Goal: Task Accomplishment & Management: Complete application form

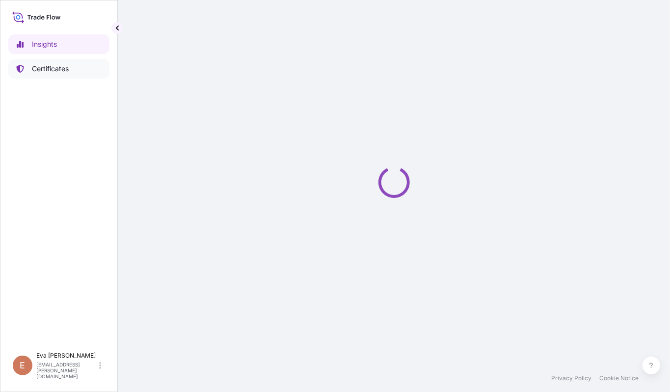
click at [55, 71] on p "Certificates" at bounding box center [50, 69] width 37 height 10
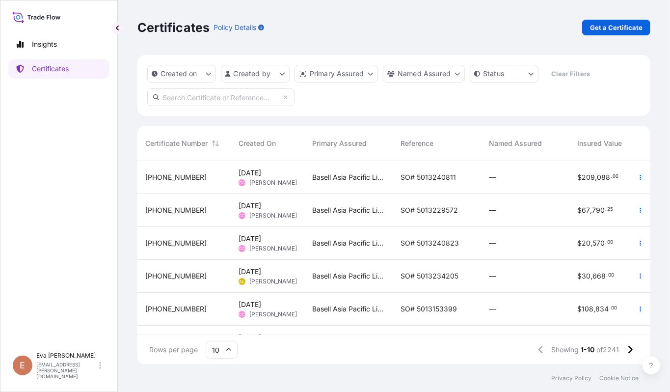
scroll to position [165, 0]
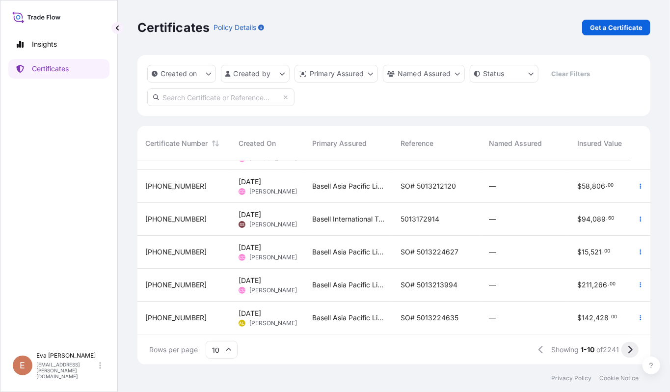
click at [632, 352] on icon at bounding box center [629, 349] width 5 height 9
click at [631, 348] on icon at bounding box center [630, 349] width 4 height 8
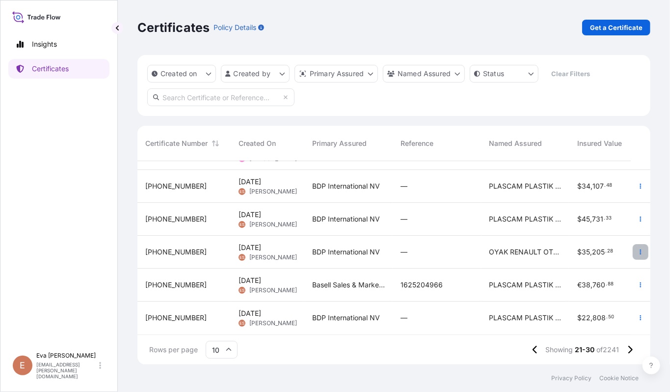
click at [632, 244] on button "button" at bounding box center [640, 252] width 16 height 16
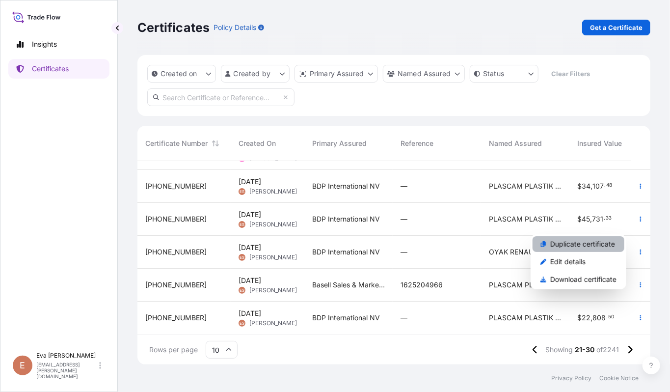
click at [570, 242] on p "Duplicate certificate" at bounding box center [582, 244] width 65 height 10
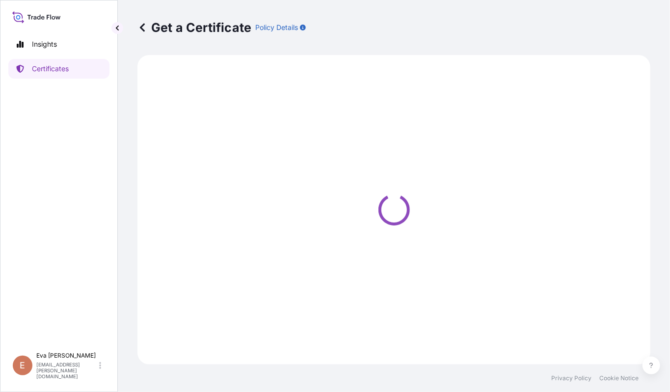
select select "Road / [GEOGRAPHIC_DATA]"
select select "Sea"
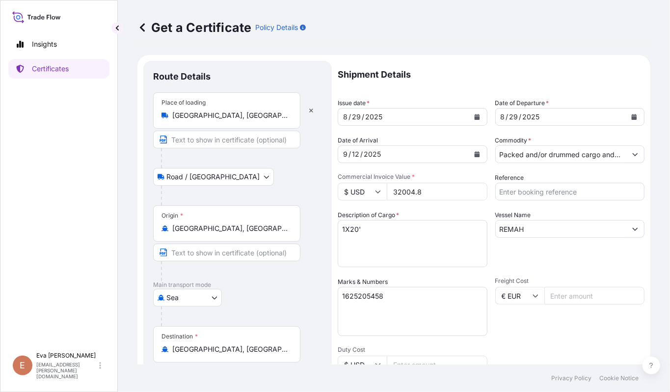
scroll to position [131, 0]
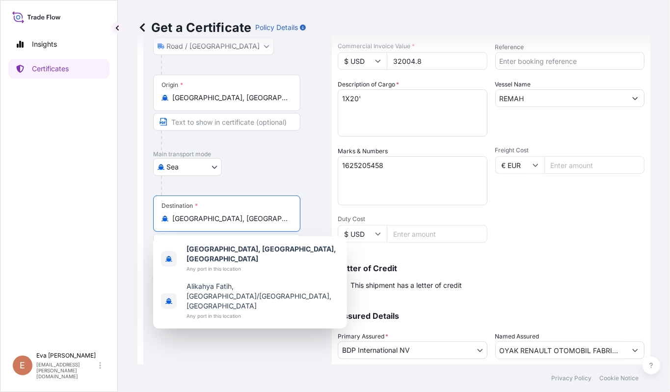
drag, startPoint x: 275, startPoint y: 217, endPoint x: 131, endPoint y: 209, distance: 144.0
click at [131, 209] on div "Get a Certificate Policy Details Route Details Place of loading [GEOGRAPHIC_DAT…" at bounding box center [394, 182] width 552 height 364
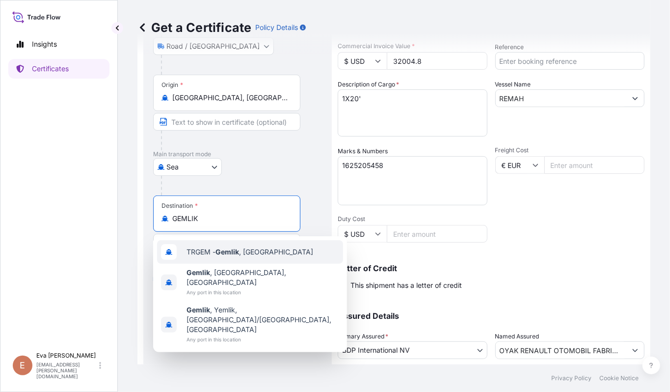
click at [205, 251] on span "TRGEM - Gemlik , [GEOGRAPHIC_DATA]" at bounding box center [249, 252] width 127 height 10
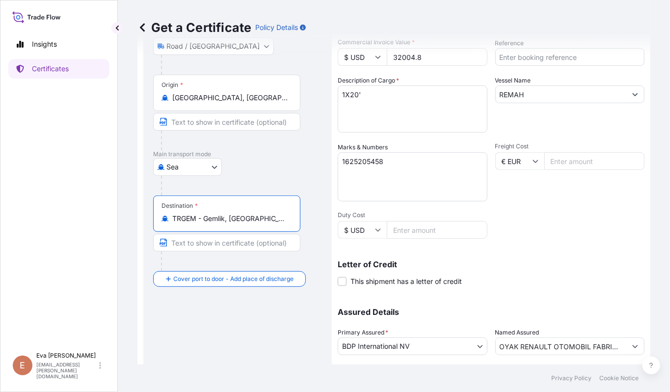
scroll to position [0, 0]
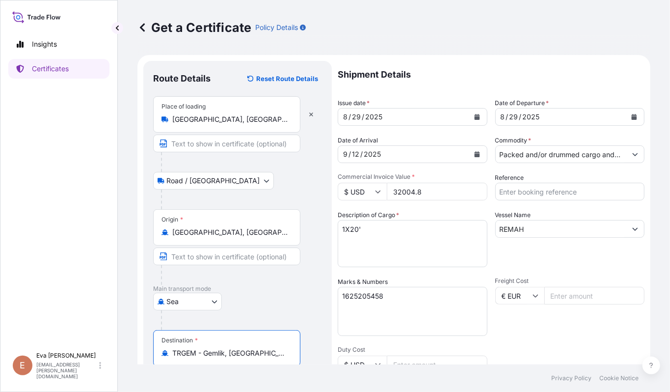
type input "TRGEM - Gemlik, [GEOGRAPHIC_DATA]"
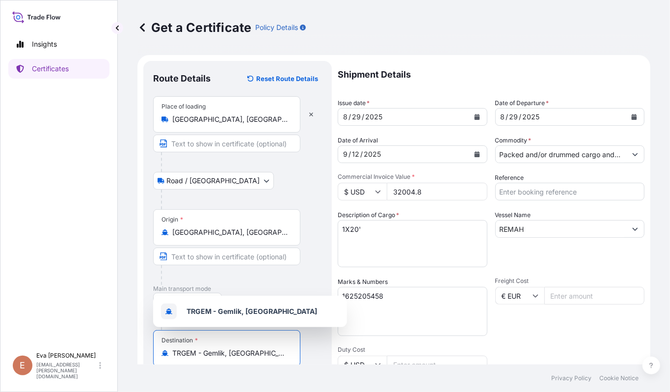
click at [405, 193] on input "32004.8" at bounding box center [437, 192] width 101 height 18
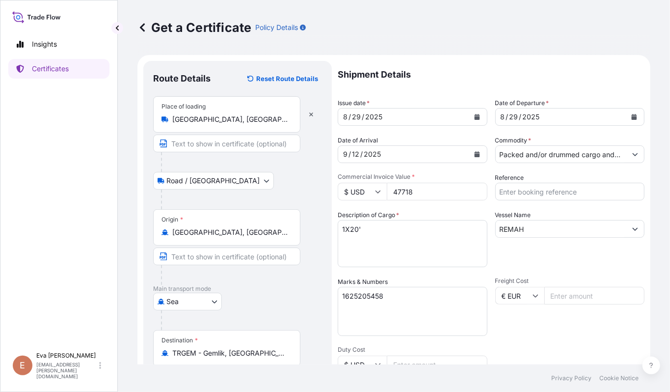
type input "47718"
click at [390, 116] on div "[DATE]" at bounding box center [403, 117] width 131 height 18
click at [470, 112] on button "Calendar" at bounding box center [477, 117] width 16 height 16
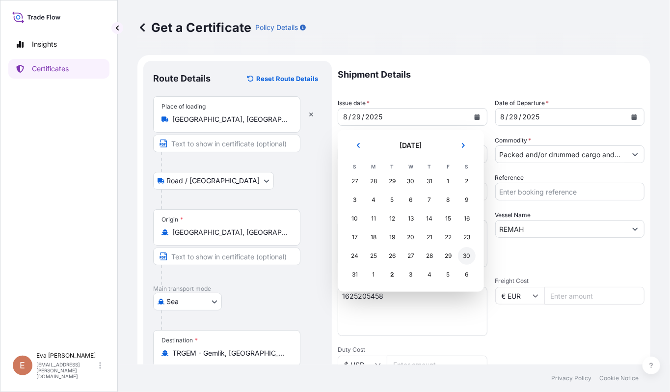
click at [468, 252] on div "30" at bounding box center [467, 256] width 18 height 18
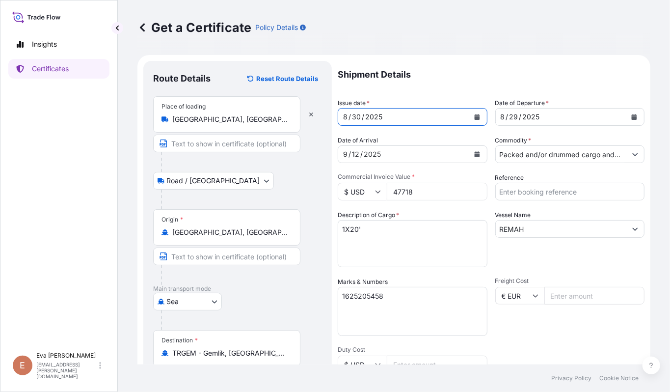
click at [631, 119] on icon "Calendar" at bounding box center [633, 117] width 5 height 6
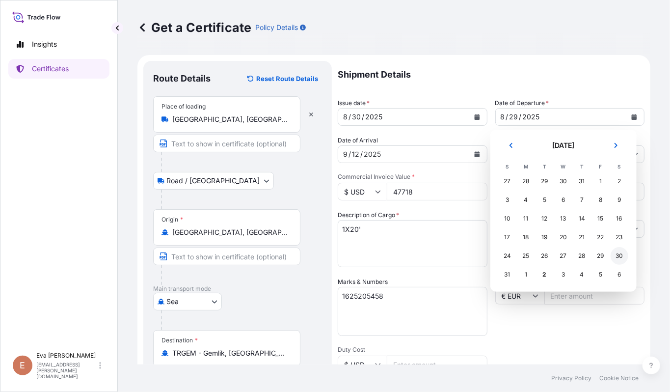
click at [619, 254] on div "30" at bounding box center [619, 256] width 18 height 18
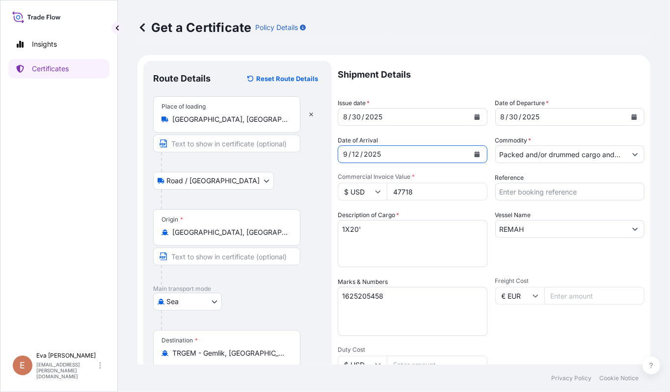
click at [472, 150] on button "Calendar" at bounding box center [477, 154] width 16 height 16
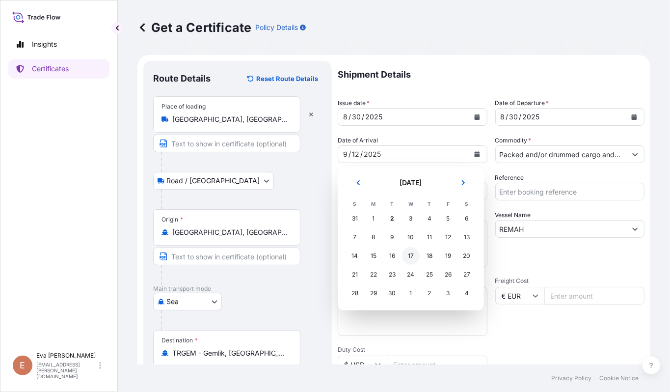
click at [407, 250] on div "17" at bounding box center [411, 256] width 18 height 18
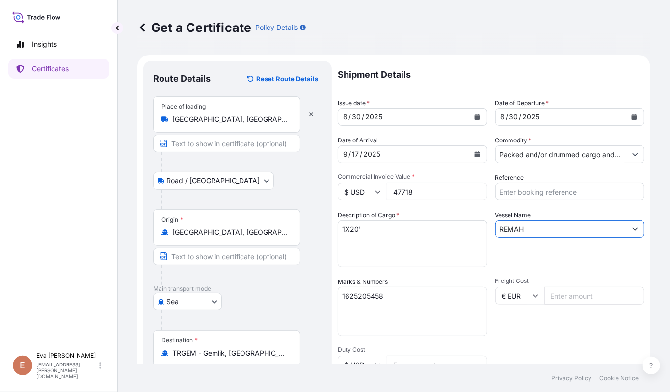
drag, startPoint x: 528, startPoint y: 224, endPoint x: 449, endPoint y: 222, distance: 79.0
click at [449, 222] on div "Shipment Details Issue date * [DATE] Date of Departure * [DATE] Date of Arrival…" at bounding box center [491, 295] width 307 height 468
type input "D"
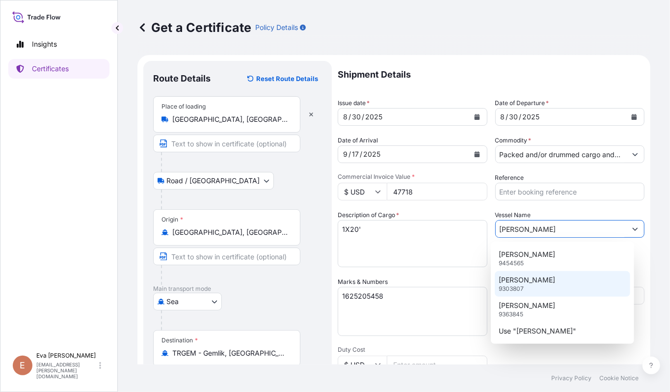
click at [515, 287] on p "9303807" at bounding box center [510, 289] width 25 height 8
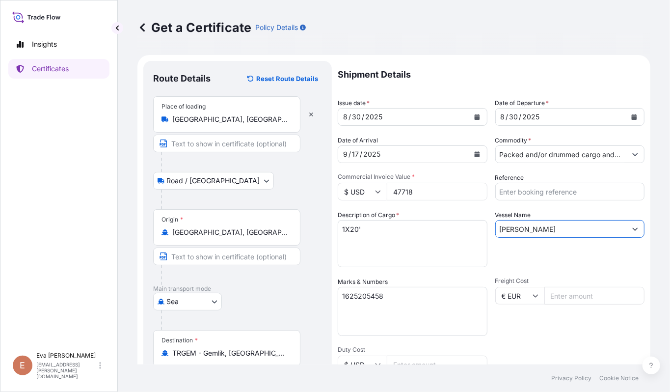
type input "[PERSON_NAME]"
click at [354, 229] on textarea "1X20'" at bounding box center [413, 243] width 150 height 47
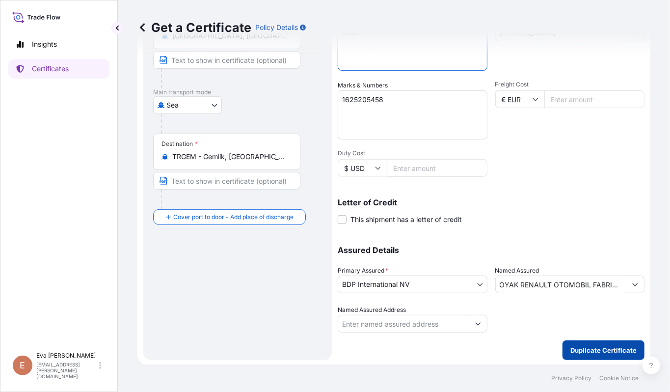
type textarea "1X40'"
click at [608, 349] on p "Duplicate Certificate" at bounding box center [603, 350] width 66 height 10
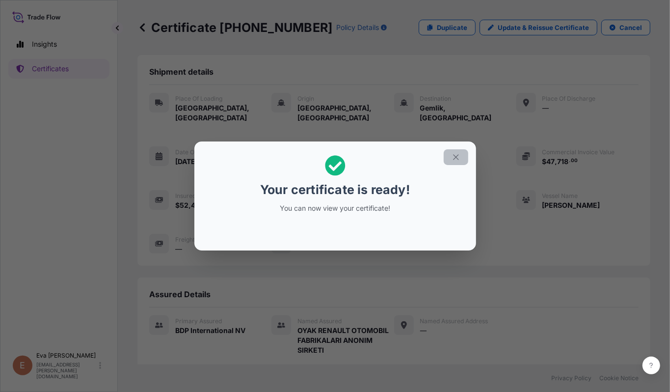
click at [458, 155] on icon "button" at bounding box center [455, 157] width 5 height 5
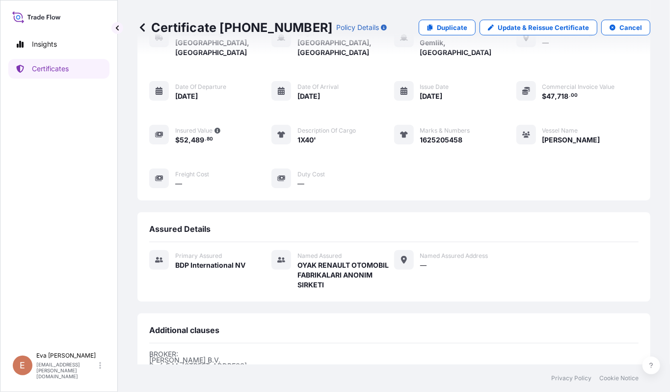
scroll to position [206, 0]
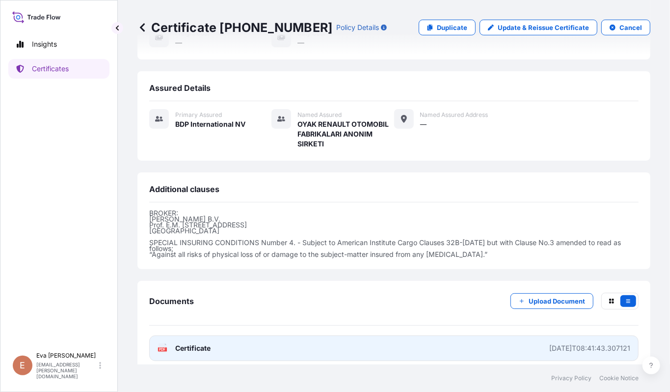
click at [176, 343] on span "Certificate" at bounding box center [192, 348] width 35 height 10
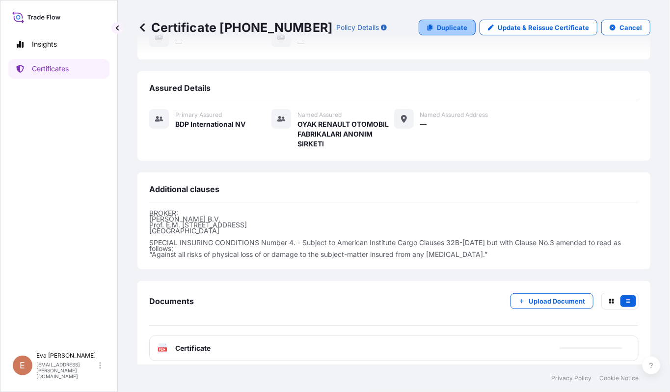
click at [444, 30] on p "Duplicate" at bounding box center [452, 28] width 30 height 10
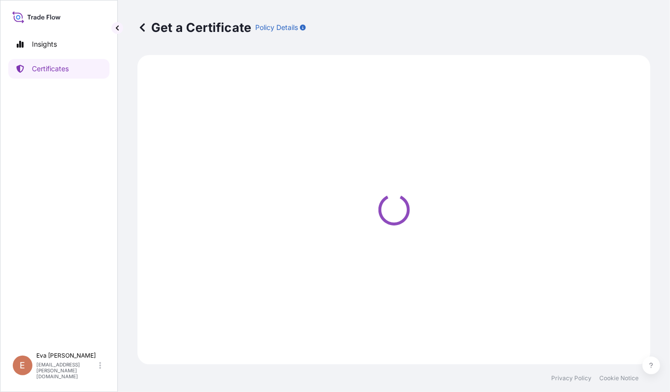
select select "Road / [GEOGRAPHIC_DATA]"
select select "Sea"
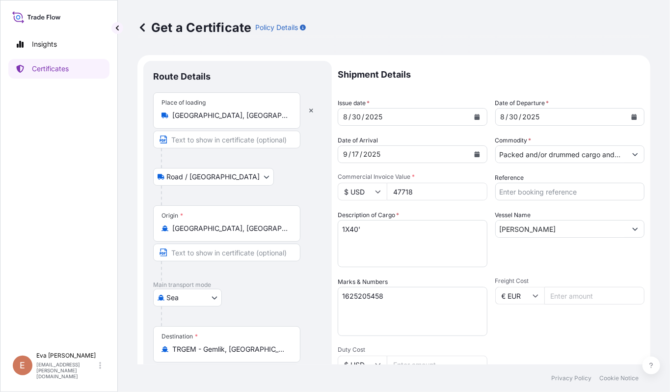
click at [385, 294] on textarea "1625205458" at bounding box center [413, 311] width 150 height 49
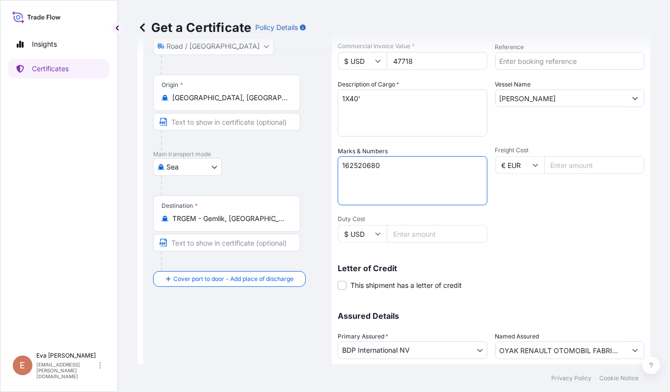
scroll to position [197, 0]
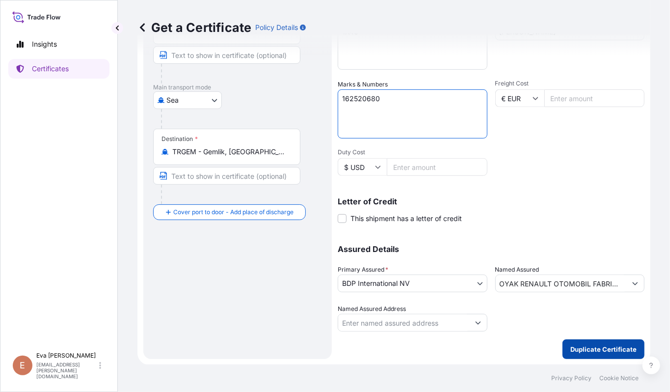
type textarea "162520680"
click at [598, 347] on p "Duplicate Certificate" at bounding box center [603, 349] width 66 height 10
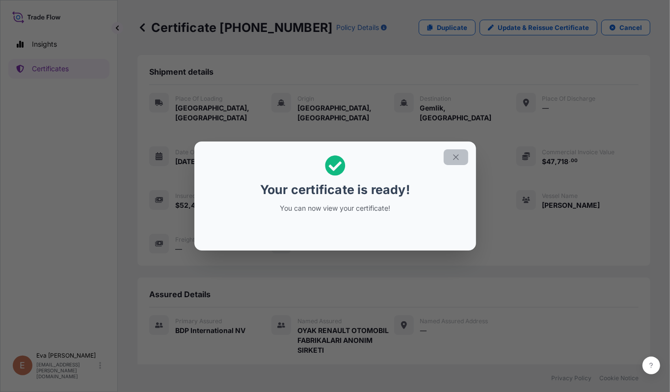
click at [454, 157] on icon "button" at bounding box center [455, 157] width 9 height 9
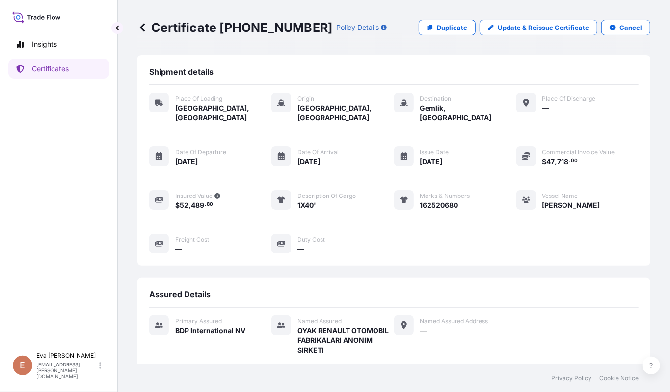
scroll to position [206, 0]
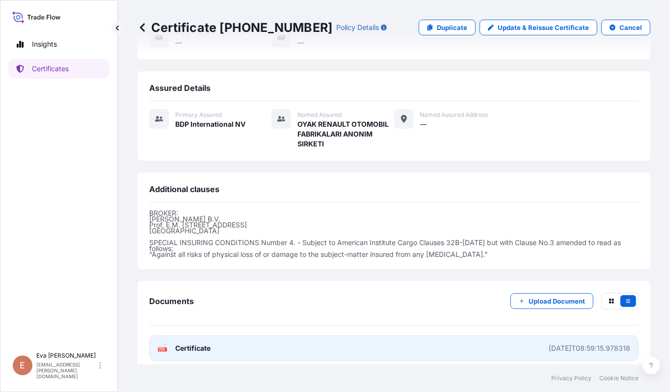
click at [183, 343] on span "Certificate" at bounding box center [192, 348] width 35 height 10
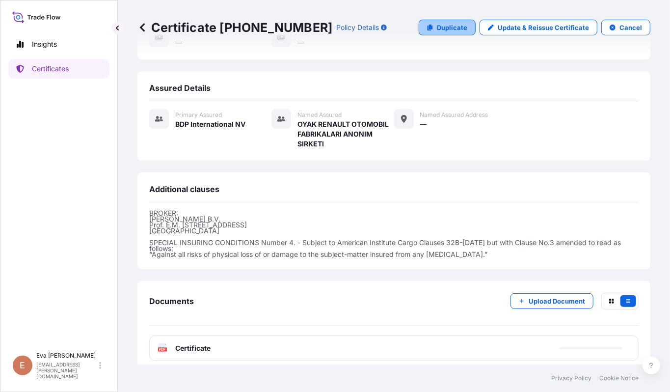
click at [442, 26] on p "Duplicate" at bounding box center [452, 28] width 30 height 10
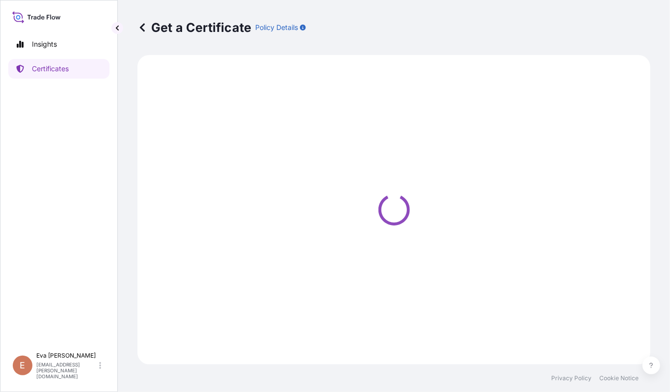
select select "Road / [GEOGRAPHIC_DATA]"
select select "Sea"
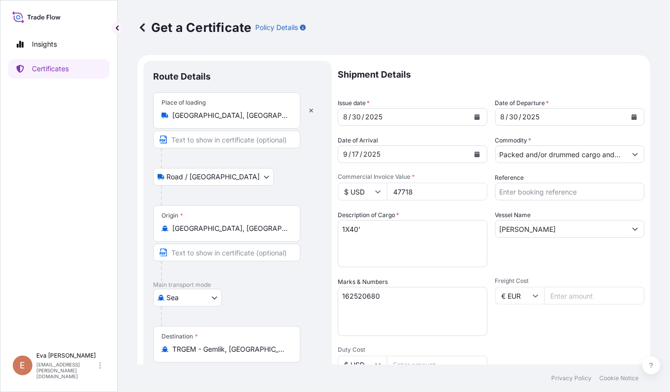
click at [276, 352] on input "TRGEM - Gemlik, [GEOGRAPHIC_DATA]" at bounding box center [230, 349] width 116 height 10
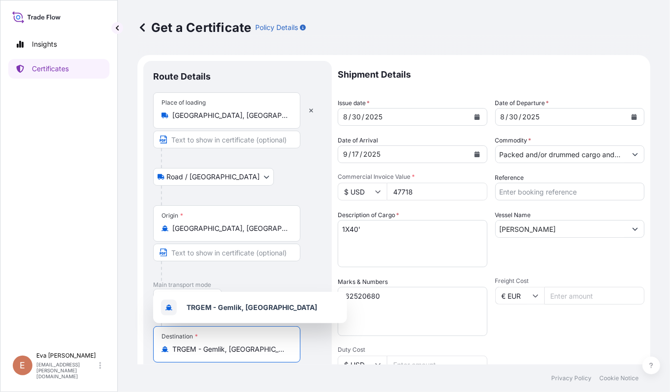
scroll to position [196, 0]
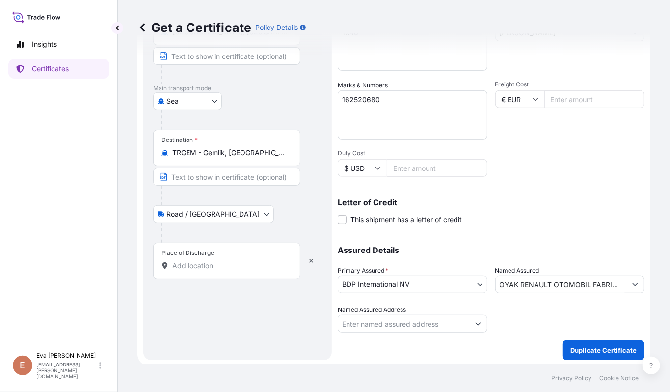
click at [246, 270] on input "Place of Discharge" at bounding box center [230, 266] width 116 height 10
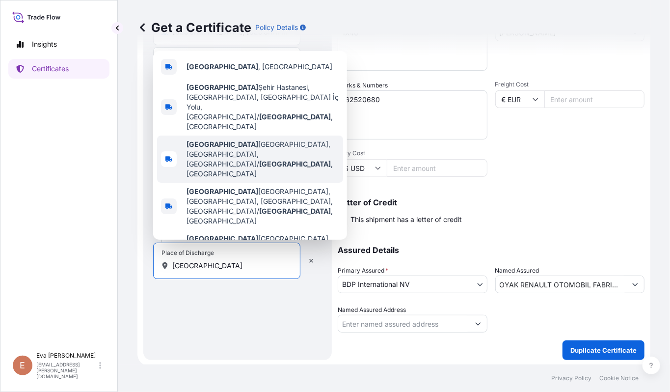
type input "[GEOGRAPHIC_DATA]"
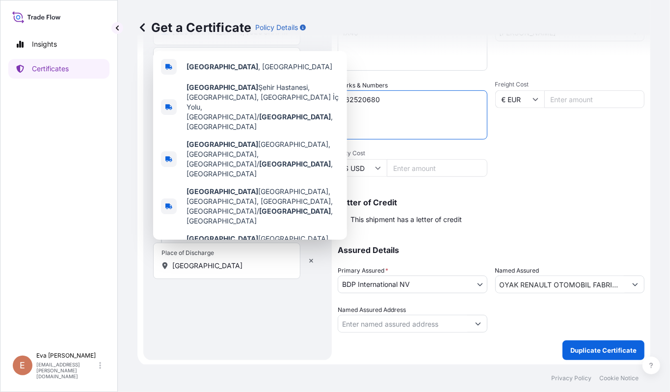
click at [400, 98] on textarea "162520680" at bounding box center [413, 114] width 150 height 49
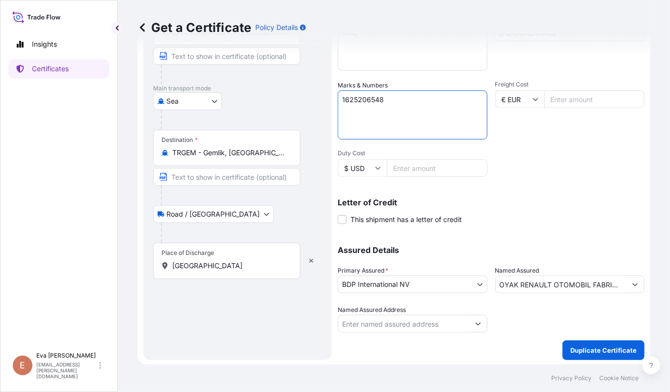
type textarea "1625206548"
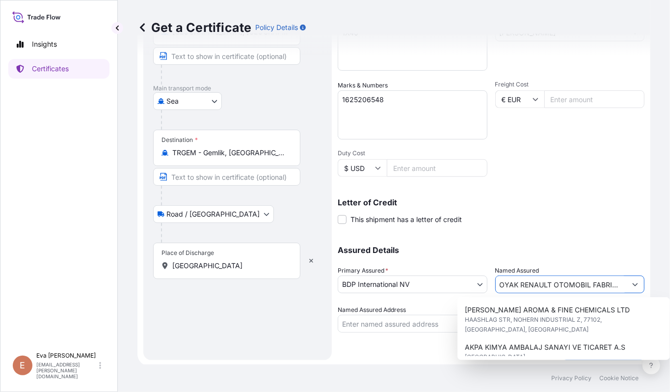
click at [628, 285] on button "Show suggestions" at bounding box center [635, 284] width 18 height 18
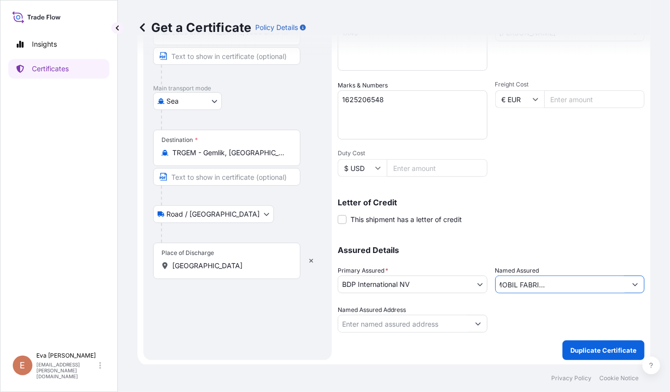
click at [159, 224] on form "Route Details Place of loading [GEOGRAPHIC_DATA], [GEOGRAPHIC_DATA] Road / Inla…" at bounding box center [393, 112] width 513 height 507
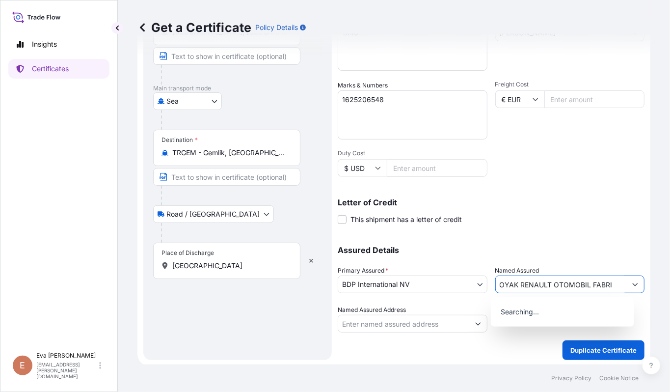
scroll to position [0, 0]
type input "O"
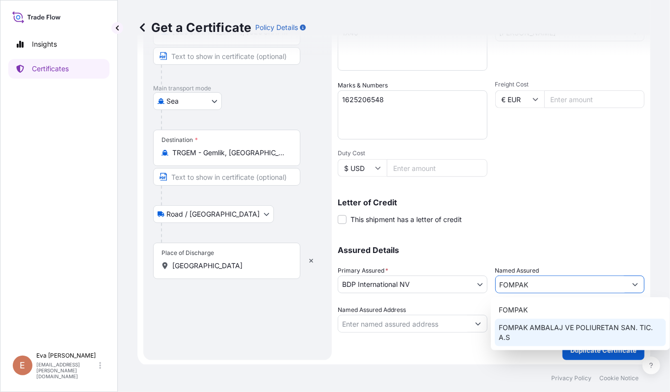
click at [524, 320] on div "FOMPAK AMBALAJ VE POLIURETAN SAN. TIC. A.S" at bounding box center [580, 331] width 171 height 27
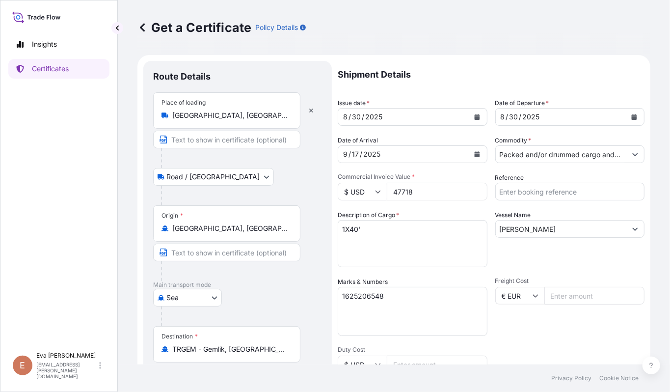
type input "FOMPAK AMBALAJ VE POLIURETAN SAN. TIC. A.S"
click at [374, 232] on textarea "1X40'" at bounding box center [413, 243] width 150 height 47
type textarea "1X20'"
click at [626, 150] on button "Show suggestions" at bounding box center [635, 154] width 18 height 18
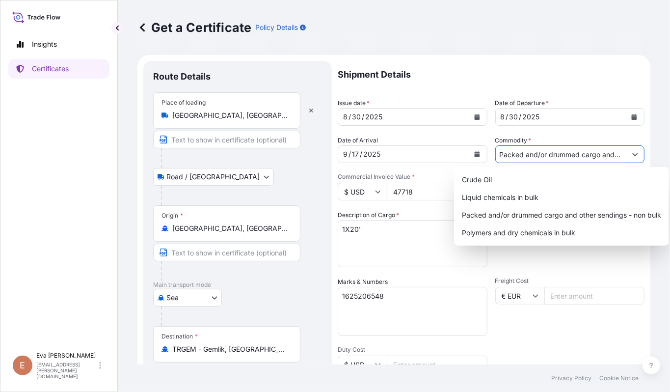
scroll to position [0, 82]
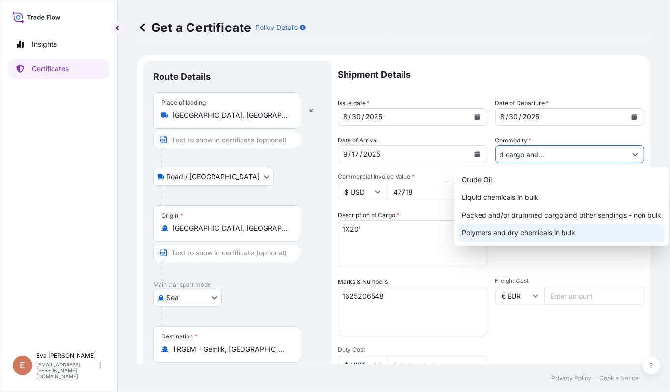
click at [557, 234] on div "Polymers and dry chemicals in bulk" at bounding box center [561, 233] width 207 height 18
type input "Polymers and dry chemicals in bulk"
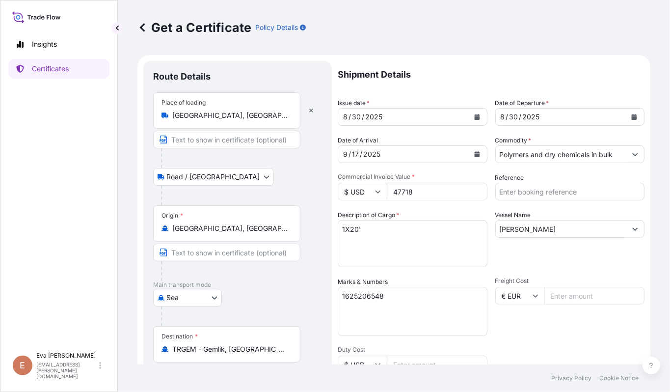
drag, startPoint x: 435, startPoint y: 187, endPoint x: 305, endPoint y: 187, distance: 129.5
click at [305, 187] on form "Route Details Place of loading [GEOGRAPHIC_DATA], [GEOGRAPHIC_DATA] Road / Inla…" at bounding box center [393, 308] width 513 height 507
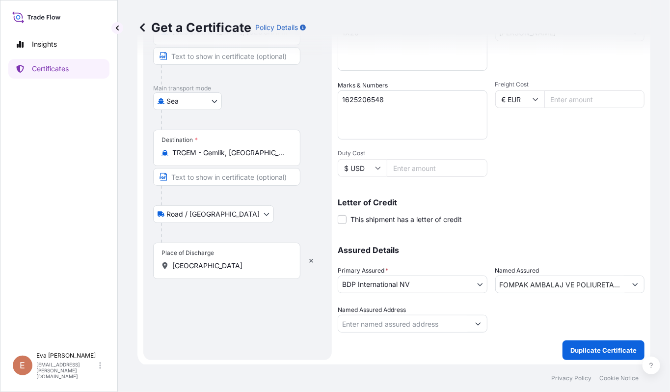
scroll to position [197, 0]
type input "28183.12"
click at [597, 350] on p "Duplicate Certificate" at bounding box center [603, 349] width 66 height 10
click at [232, 261] on input "[GEOGRAPHIC_DATA]" at bounding box center [230, 265] width 116 height 10
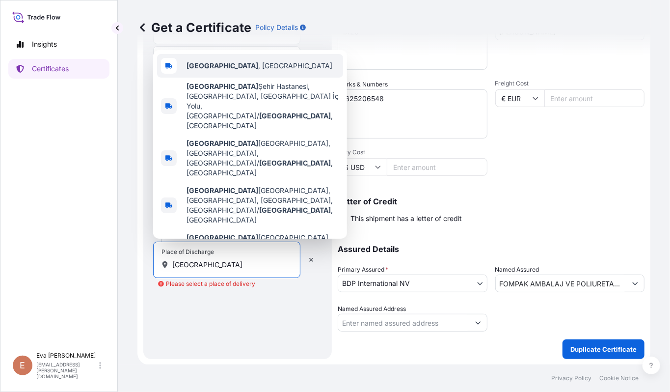
click at [222, 71] on span "[GEOGRAPHIC_DATA] , [GEOGRAPHIC_DATA]" at bounding box center [259, 66] width 146 height 10
type input "[GEOGRAPHIC_DATA], [GEOGRAPHIC_DATA]"
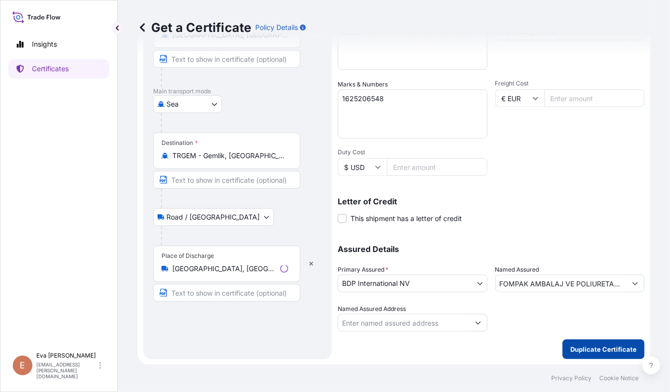
click at [613, 348] on p "Duplicate Certificate" at bounding box center [603, 349] width 66 height 10
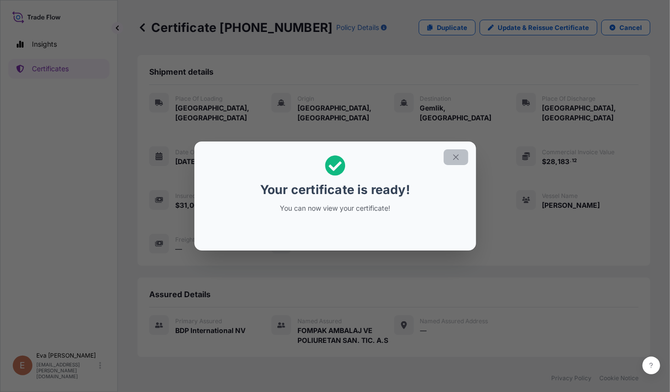
click at [456, 156] on icon "button" at bounding box center [455, 157] width 5 height 5
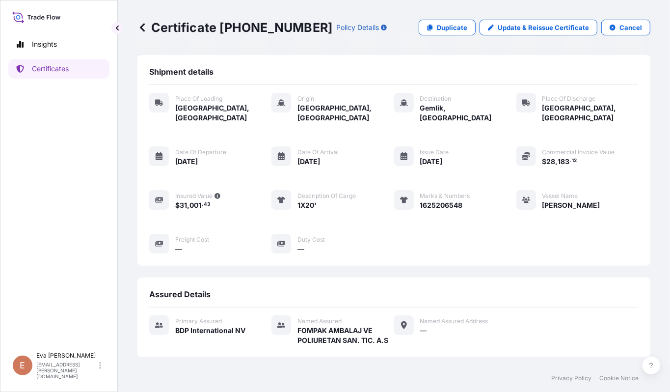
scroll to position [202, 0]
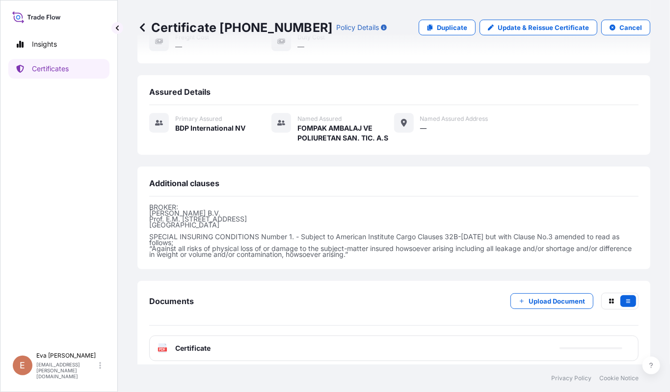
click at [194, 343] on span "Certificate" at bounding box center [192, 348] width 35 height 10
click at [160, 347] on text "PDF" at bounding box center [162, 348] width 6 height 3
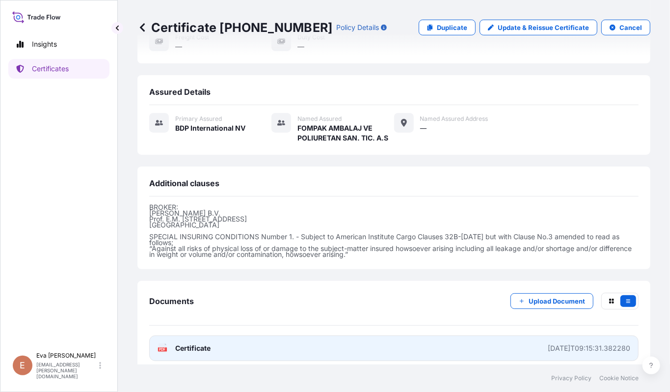
click at [163, 343] on icon at bounding box center [162, 348] width 8 height 10
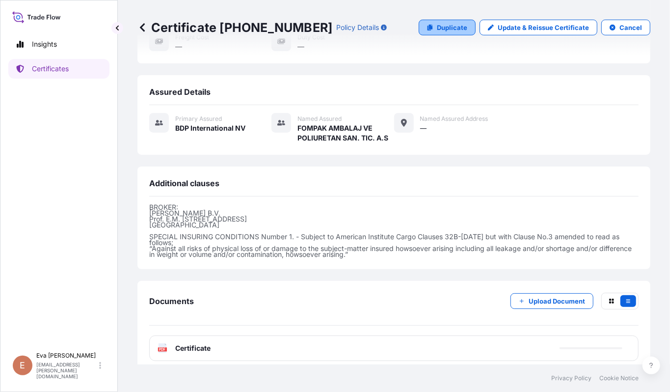
click at [444, 26] on p "Duplicate" at bounding box center [452, 28] width 30 height 10
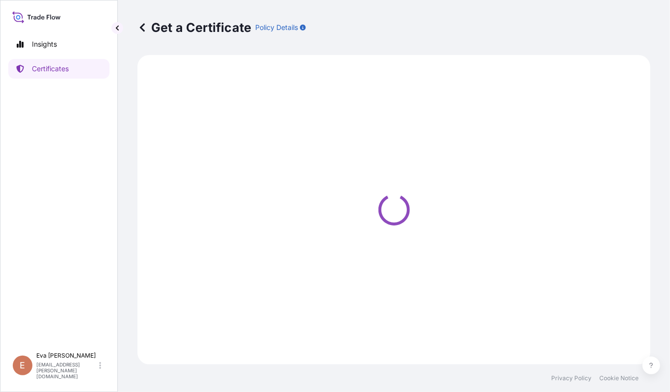
select select "Road / [GEOGRAPHIC_DATA]"
select select "Sea"
select select "Road / [GEOGRAPHIC_DATA]"
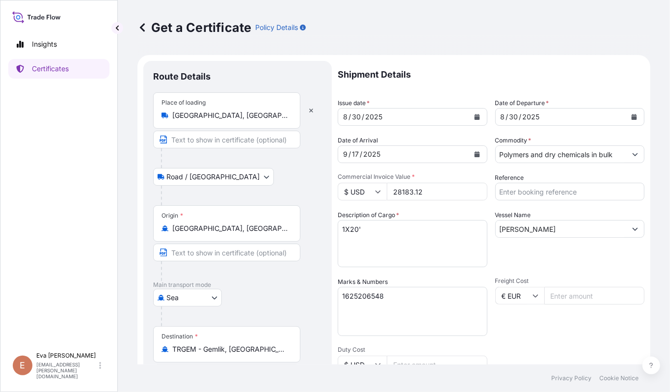
click at [405, 194] on input "28183.12" at bounding box center [437, 192] width 101 height 18
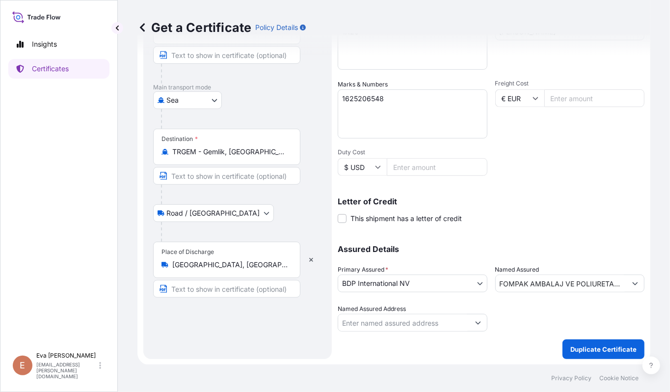
type input "27720.56"
click at [415, 99] on textarea "1625206548" at bounding box center [413, 113] width 150 height 49
type textarea "1625206552"
click at [585, 347] on p "Duplicate Certificate" at bounding box center [603, 349] width 66 height 10
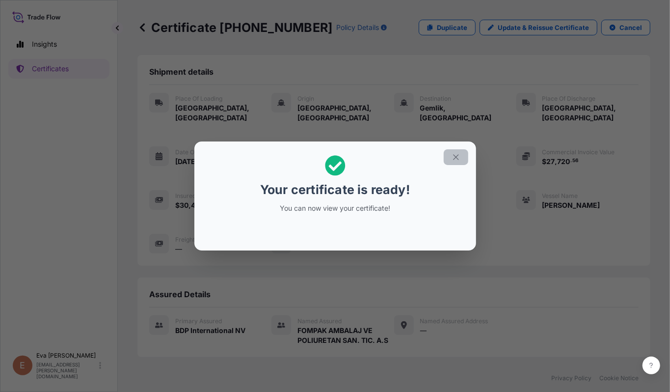
click at [464, 156] on button "button" at bounding box center [456, 157] width 25 height 16
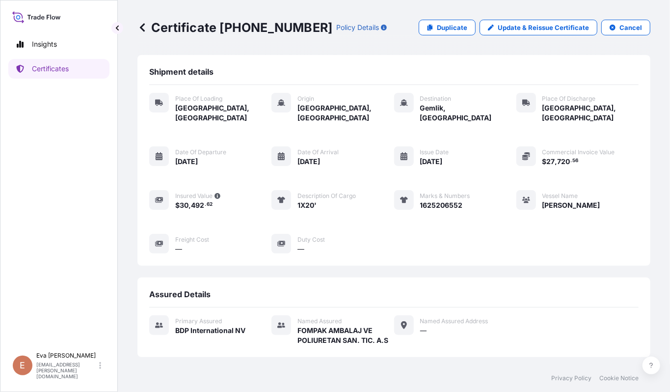
scroll to position [202, 0]
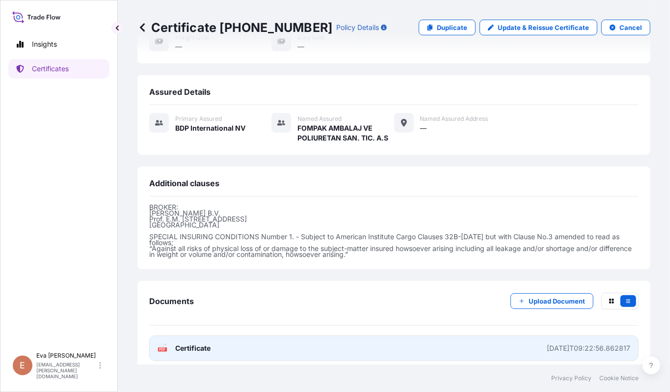
click at [163, 347] on text "PDF" at bounding box center [162, 348] width 6 height 3
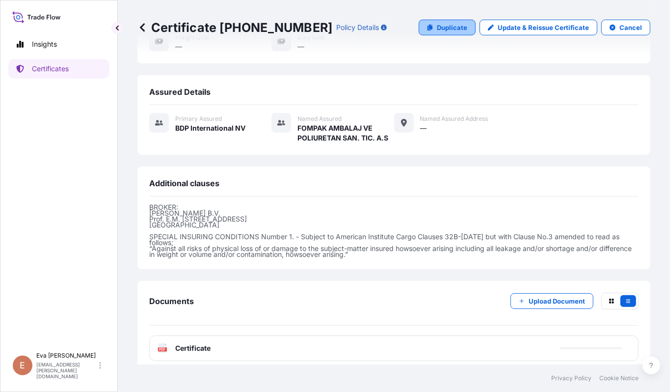
click at [441, 33] on link "Duplicate" at bounding box center [446, 28] width 57 height 16
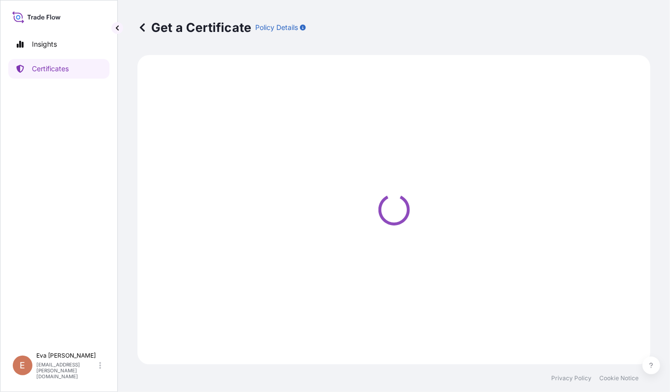
select select "Road / [GEOGRAPHIC_DATA]"
select select "Sea"
select select "Road / [GEOGRAPHIC_DATA]"
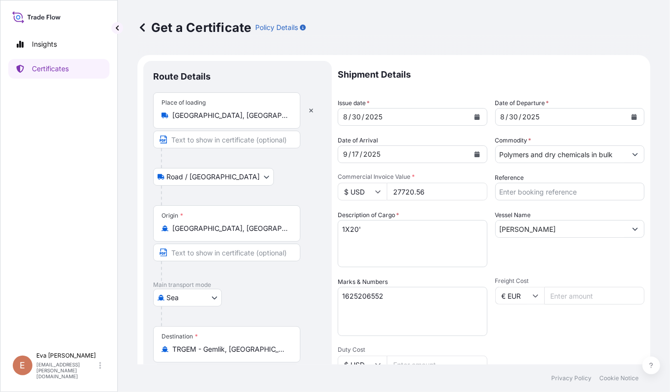
scroll to position [196, 0]
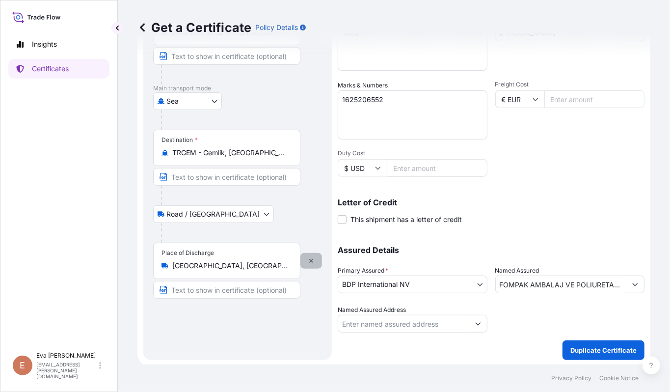
click at [316, 261] on button "button" at bounding box center [311, 261] width 22 height 16
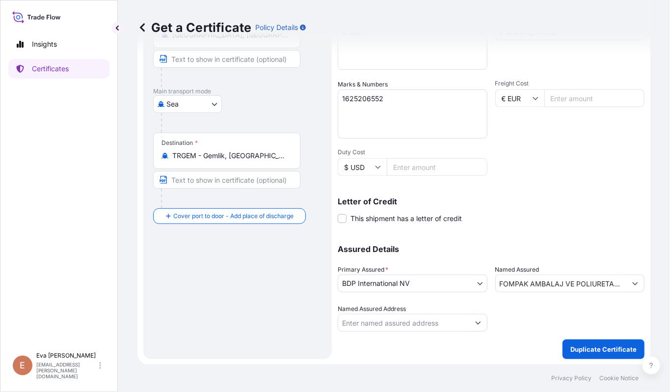
click at [403, 93] on textarea "1625206552" at bounding box center [413, 113] width 150 height 49
type textarea "1625205729"
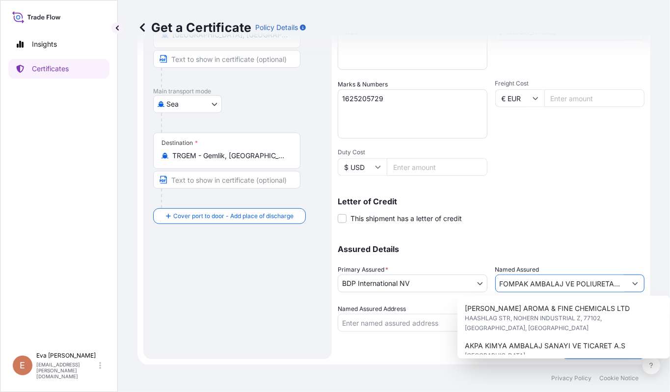
scroll to position [0, 48]
drag, startPoint x: 495, startPoint y: 281, endPoint x: 1166, endPoint y: 366, distance: 676.0
click at [669, 366] on html "6 options available. Insights Certificates E [PERSON_NAME] [PERSON_NAME][EMAIL_…" at bounding box center [335, 196] width 670 height 392
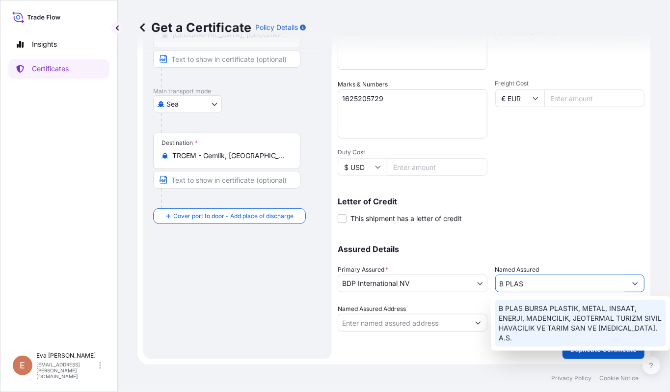
click at [548, 319] on span "B PLAS BURSA PLASTIK, METAL, INSAAT, ENERJI, MADENCILIK, JEOTERMAL TURIZM SIVIL…" at bounding box center [579, 322] width 163 height 39
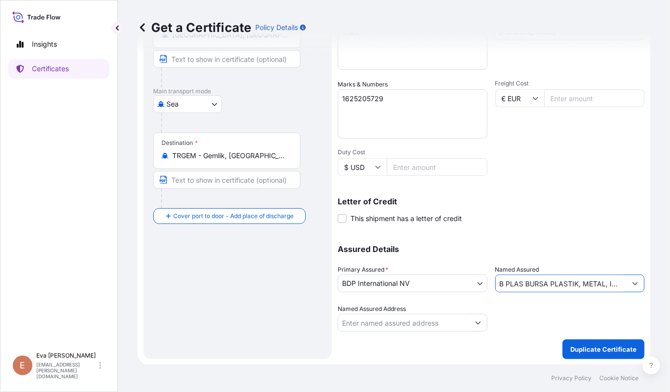
scroll to position [1, 0]
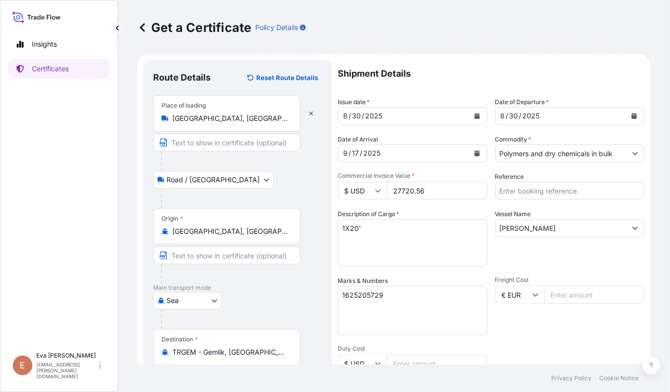
type input "B PLAS BURSA PLASTIK, METAL, INSAAT, ENERJI, MADENCILIK, JEOTERMAL TURIZM SIVIL…"
click at [404, 192] on input "27720.56" at bounding box center [437, 191] width 101 height 18
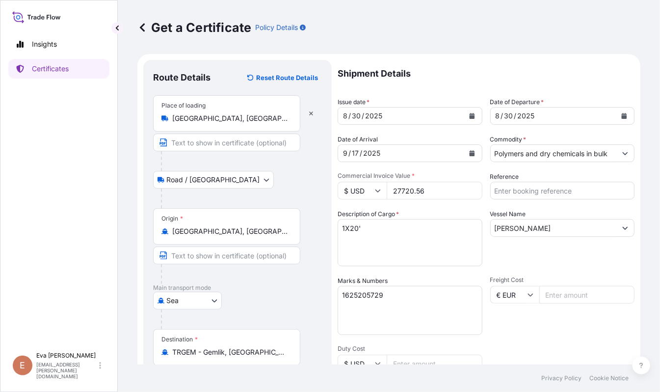
click at [404, 192] on input "27720.56" at bounding box center [435, 191] width 96 height 18
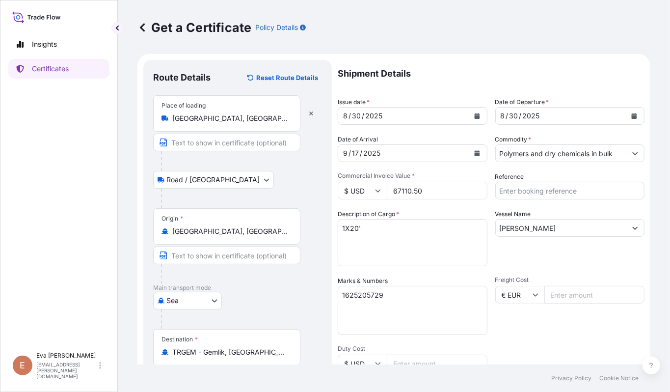
scroll to position [197, 0]
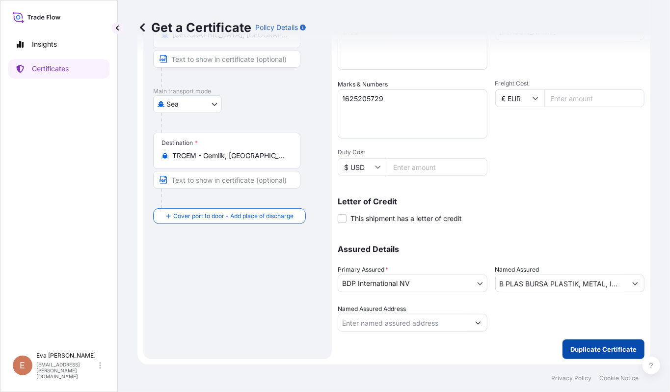
type input "67110.50"
click at [589, 345] on p "Duplicate Certificate" at bounding box center [603, 349] width 66 height 10
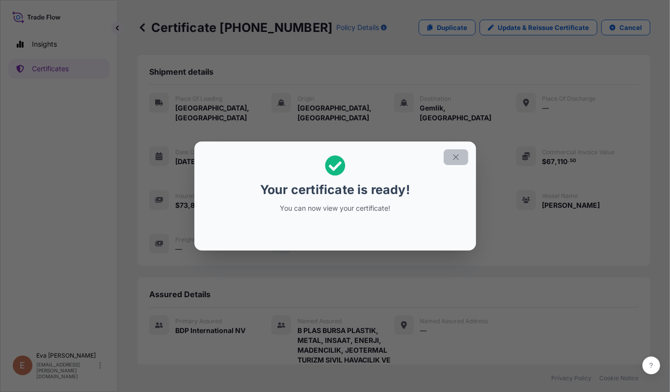
click at [458, 159] on icon "button" at bounding box center [455, 157] width 5 height 5
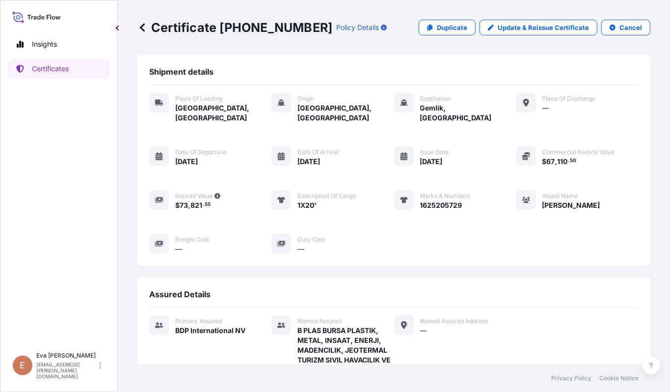
scroll to position [232, 0]
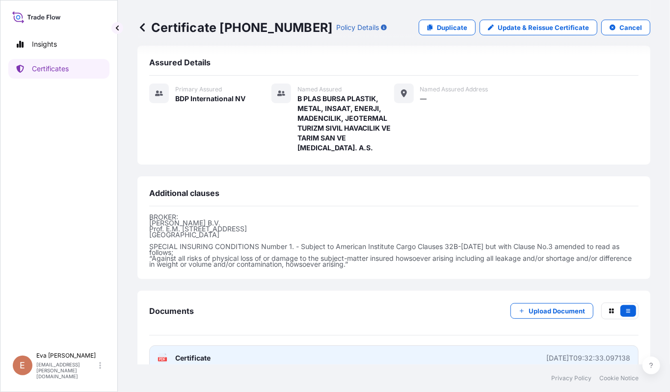
click at [165, 353] on g "PDF" at bounding box center [162, 358] width 9 height 10
